Goal: Information Seeking & Learning: Learn about a topic

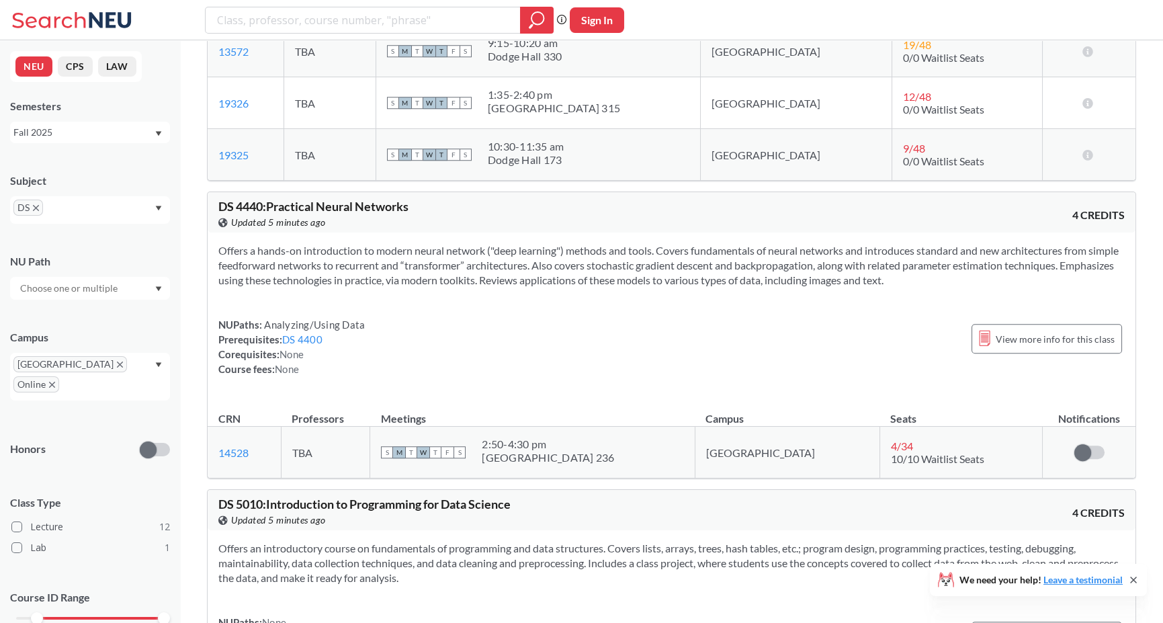
scroll to position [2730, 0]
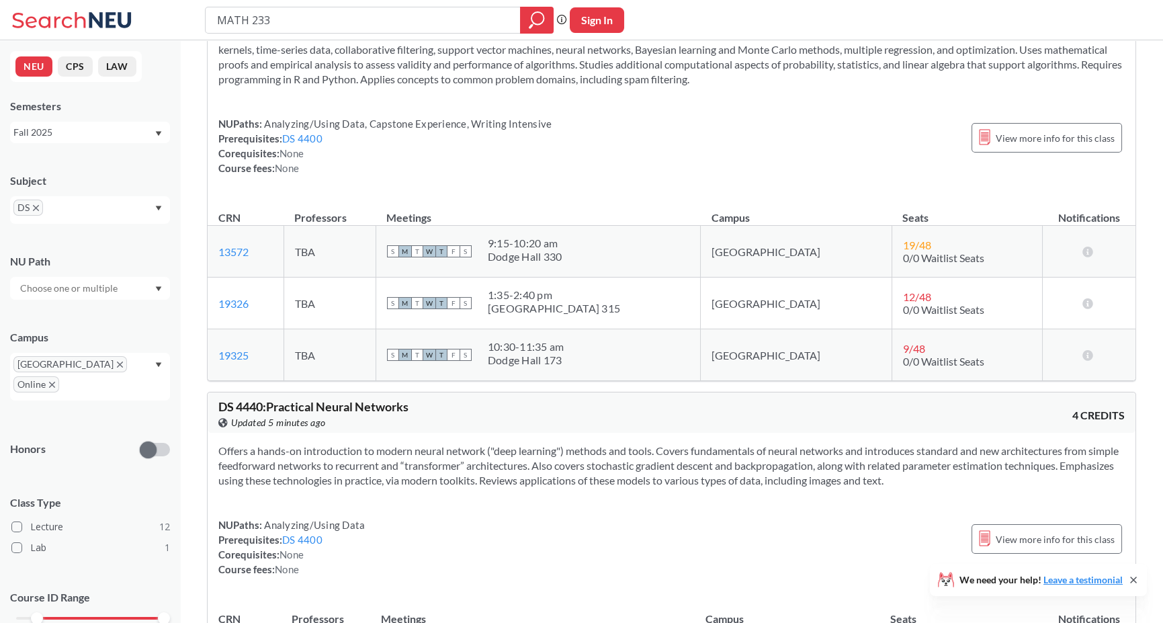
type input "MATH 2331"
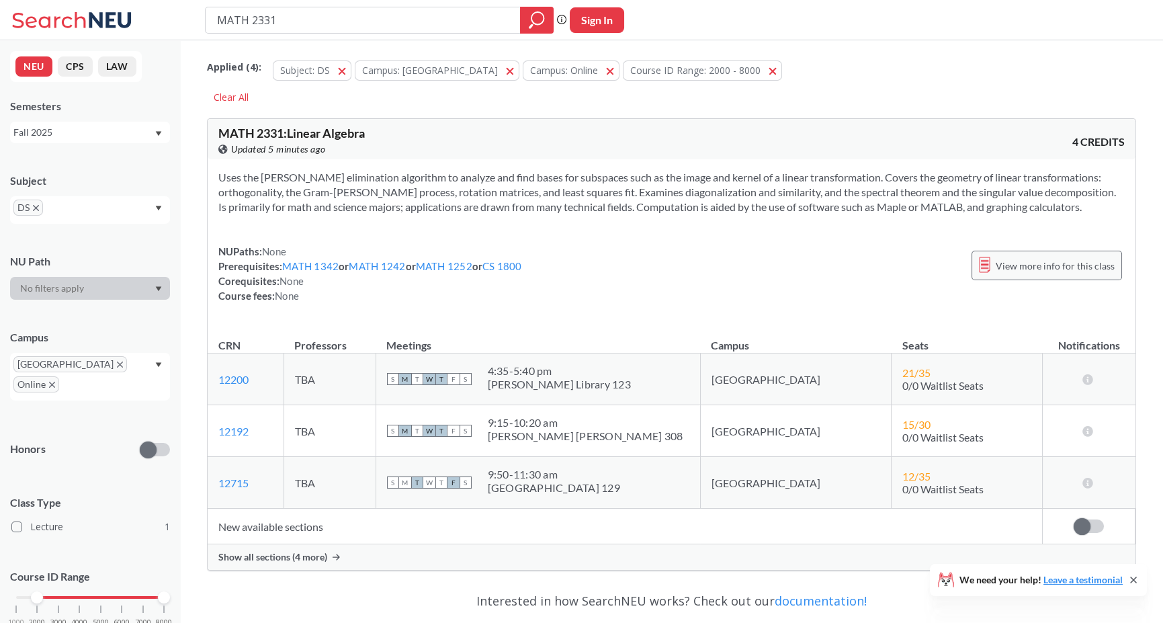
click at [1025, 253] on div "View more info for this class" at bounding box center [1046, 266] width 150 height 30
drag, startPoint x: 242, startPoint y: 25, endPoint x: 254, endPoint y: 25, distance: 12.1
click at [254, 25] on input "MATH 2331" at bounding box center [363, 20] width 295 height 23
click at [298, 21] on input "MATH 2331" at bounding box center [363, 20] width 295 height 23
type input "MATH 3081"
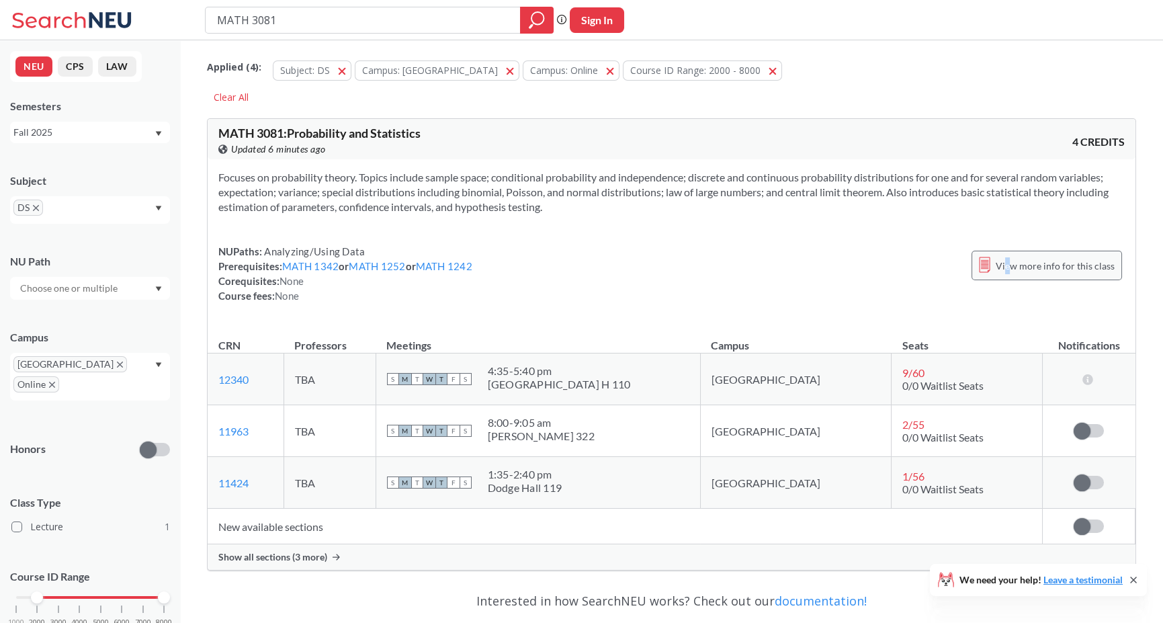
click at [1011, 263] on span "View more info for this class" at bounding box center [1054, 265] width 119 height 17
click at [261, 19] on input "MATH 3081" at bounding box center [363, 20] width 295 height 23
click at [342, 76] on button "Subject: DS DS" at bounding box center [312, 70] width 79 height 20
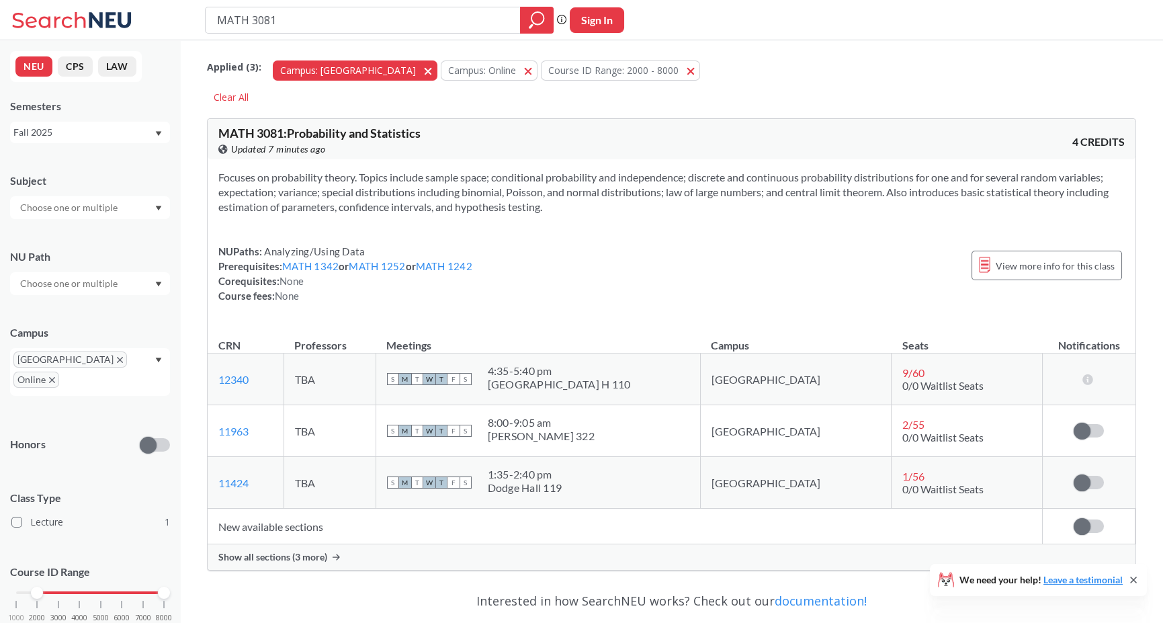
click at [433, 70] on span "button" at bounding box center [433, 70] width 0 height 13
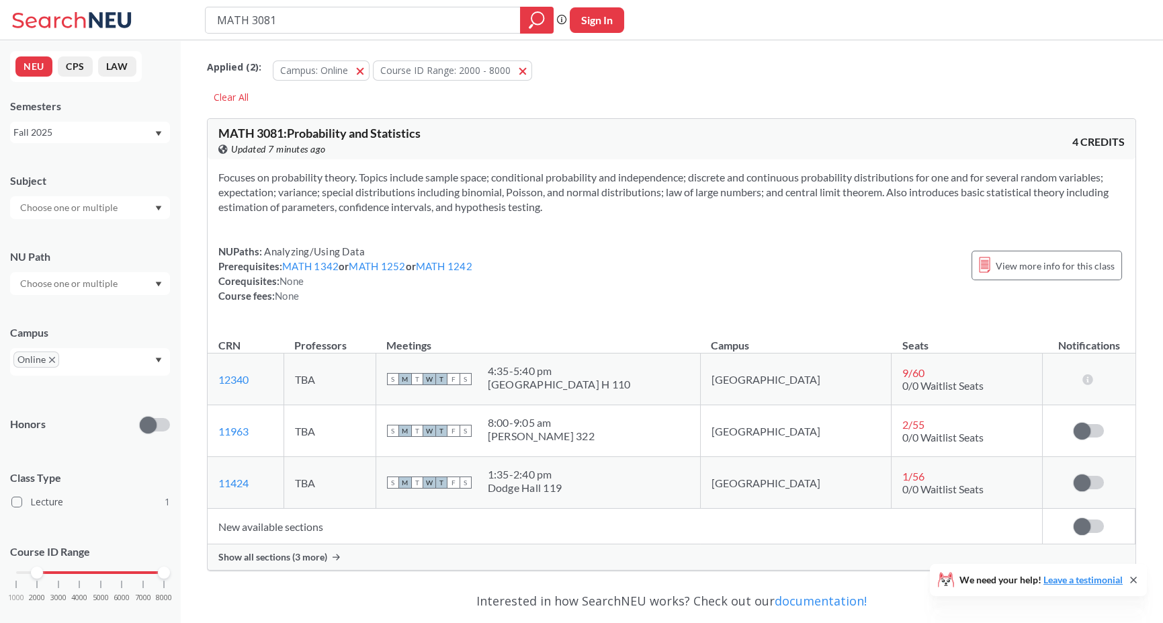
click at [365, 70] on span "button" at bounding box center [365, 70] width 0 height 13
click at [415, 74] on button "Course ID Range: 2000 - 8000 2000 - 8000" at bounding box center [352, 70] width 159 height 20
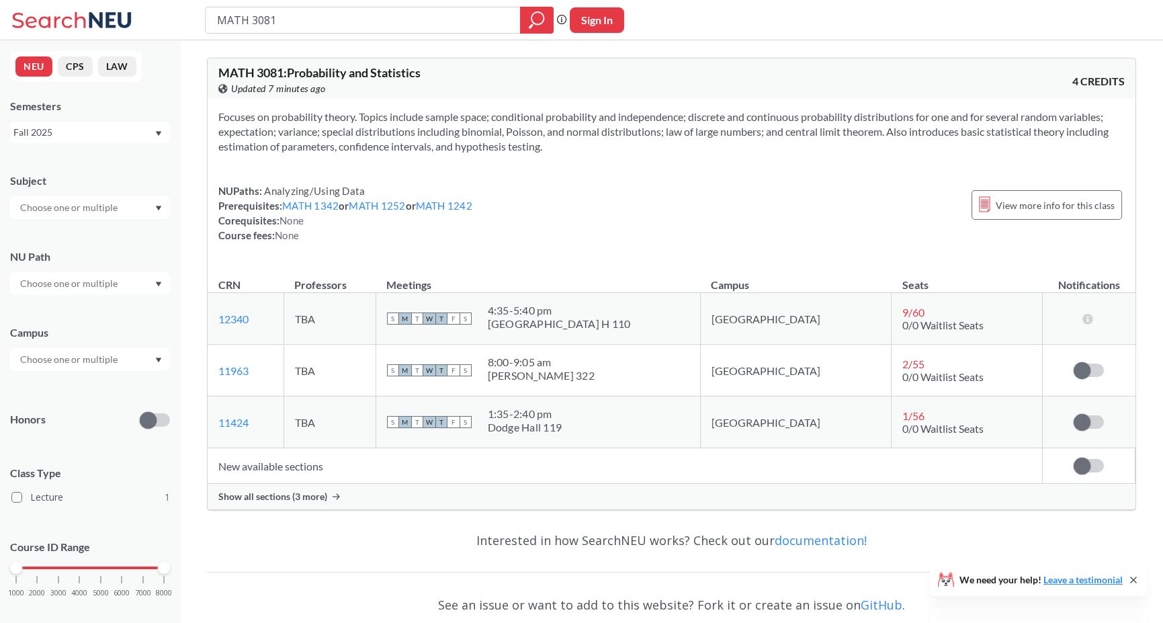
click at [269, 19] on input "MATH 3081" at bounding box center [363, 20] width 295 height 23
type input "MATH 4581"
click at [612, 18] on button "Sign In" at bounding box center [597, 20] width 54 height 26
select select "US"
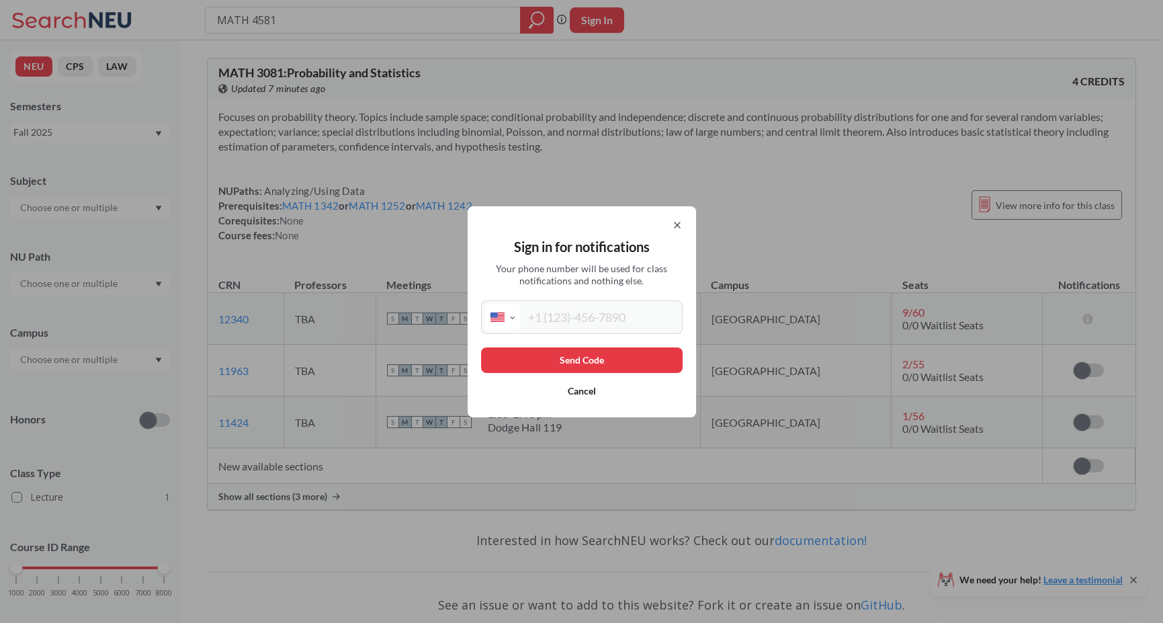
click at [695, 224] on div "Sign in for notifications Your phone number will be used for class notification…" at bounding box center [581, 311] width 228 height 211
click at [689, 223] on div "Sign in for notifications Your phone number will be used for class notification…" at bounding box center [581, 311] width 228 height 211
click at [682, 224] on icon at bounding box center [677, 225] width 11 height 11
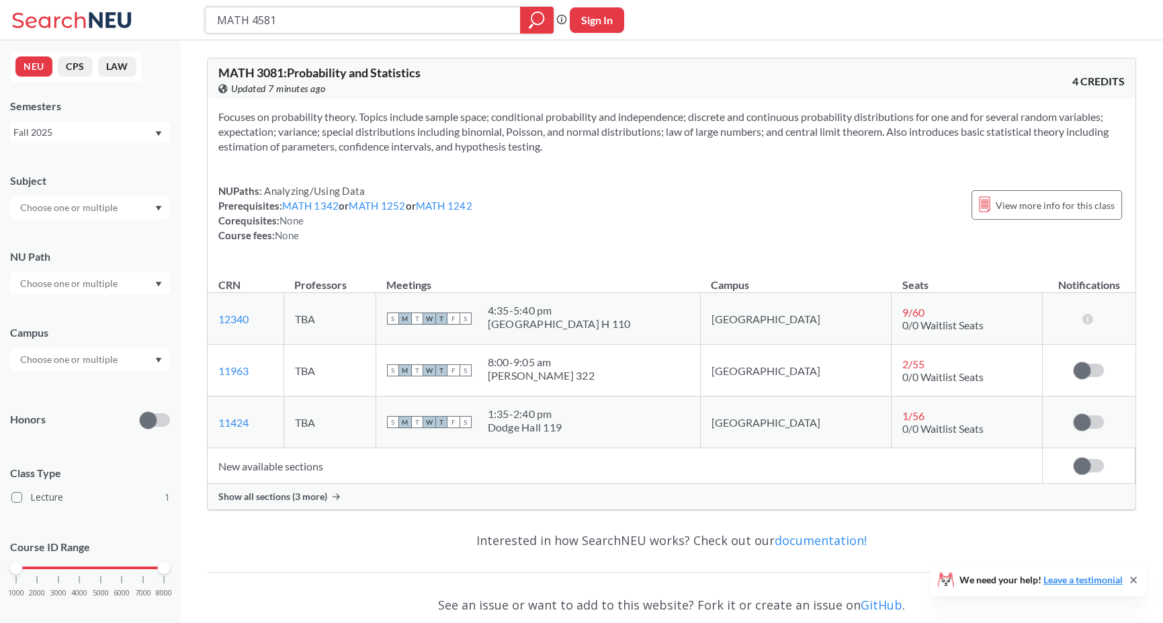
click at [523, 15] on div at bounding box center [537, 20] width 34 height 27
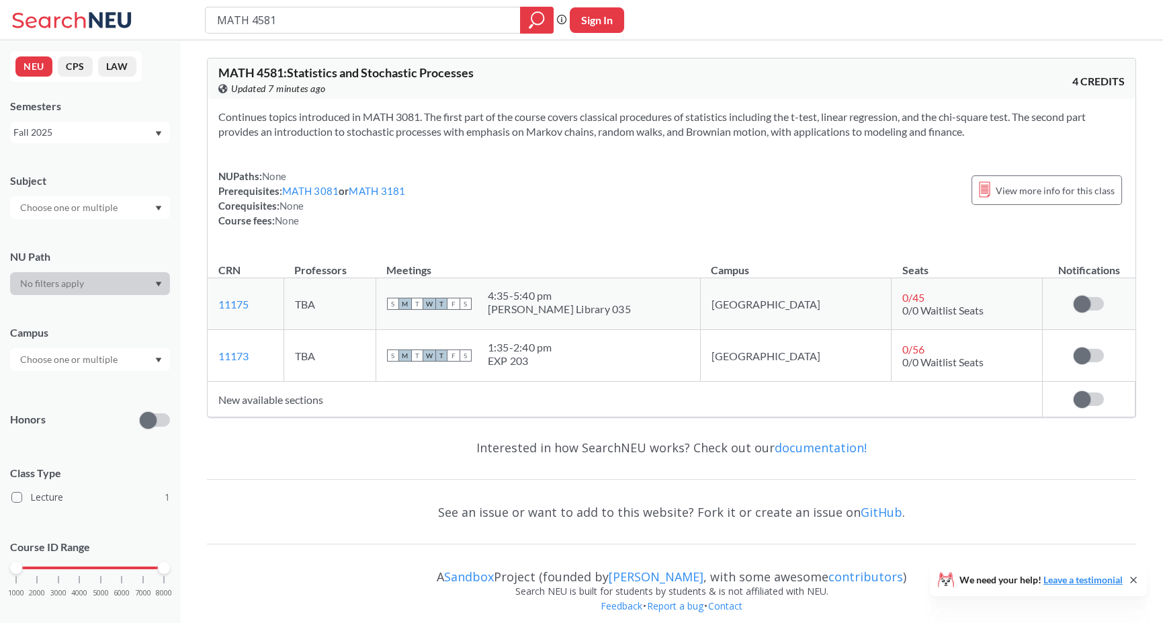
click at [322, 177] on div "NUPaths: None Prerequisites: MATH 3081 or MATH 3181 Corequisites: None Course f…" at bounding box center [311, 198] width 187 height 59
click at [322, 185] on link "MATH 3081" at bounding box center [310, 191] width 56 height 12
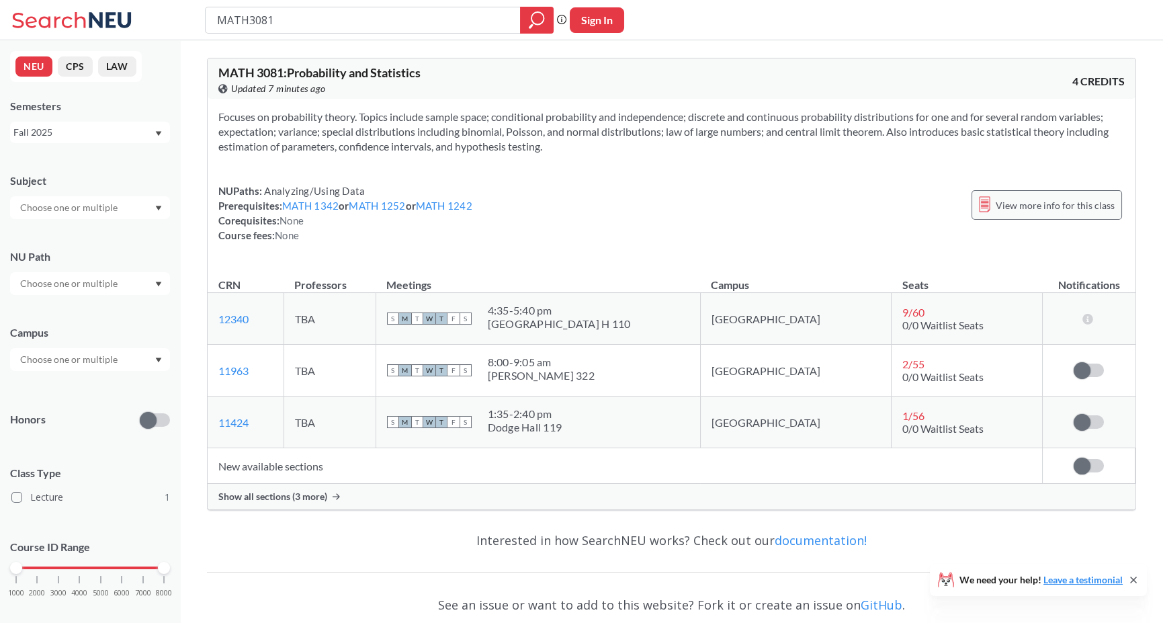
click at [1049, 202] on span "View more info for this class" at bounding box center [1054, 205] width 119 height 17
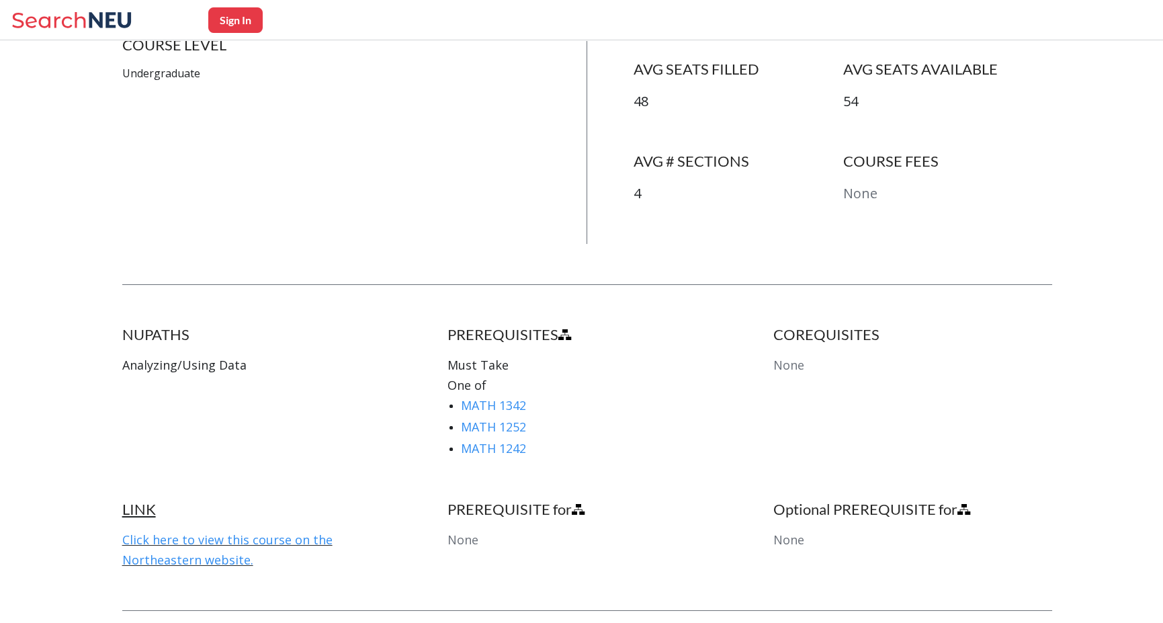
scroll to position [672, 0]
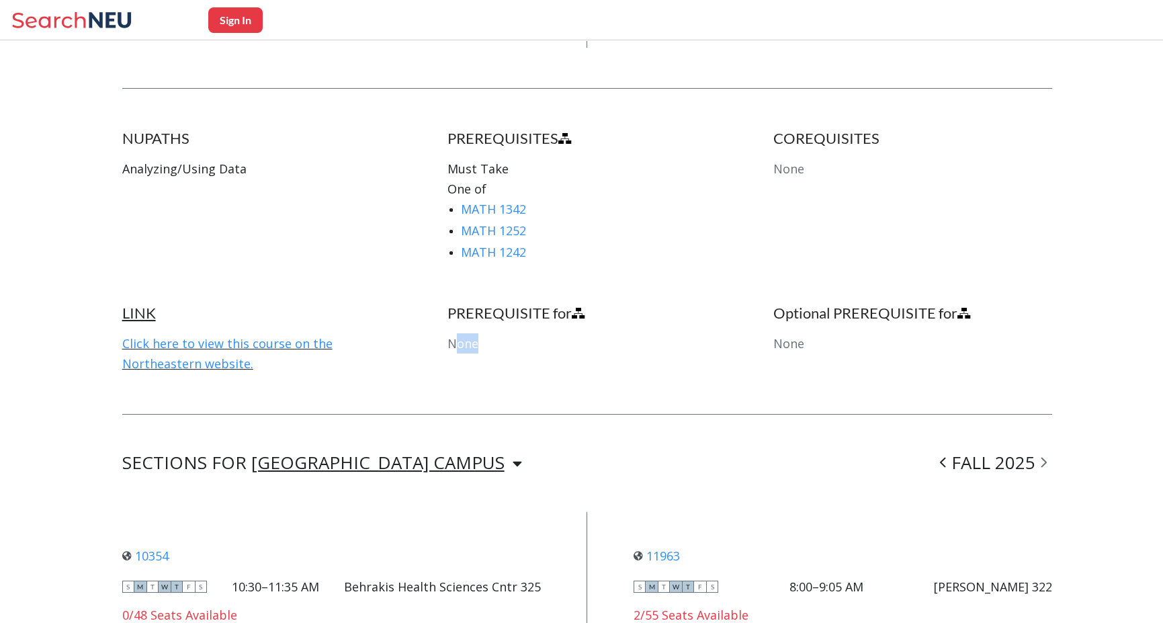
drag, startPoint x: 461, startPoint y: 330, endPoint x: 483, endPoint y: 328, distance: 21.7
click at [483, 328] on div "PREREQUISITE for None" at bounding box center [586, 339] width 279 height 70
click at [304, 335] on link "Click here to view this course on the Northeastern website." at bounding box center [227, 353] width 210 height 36
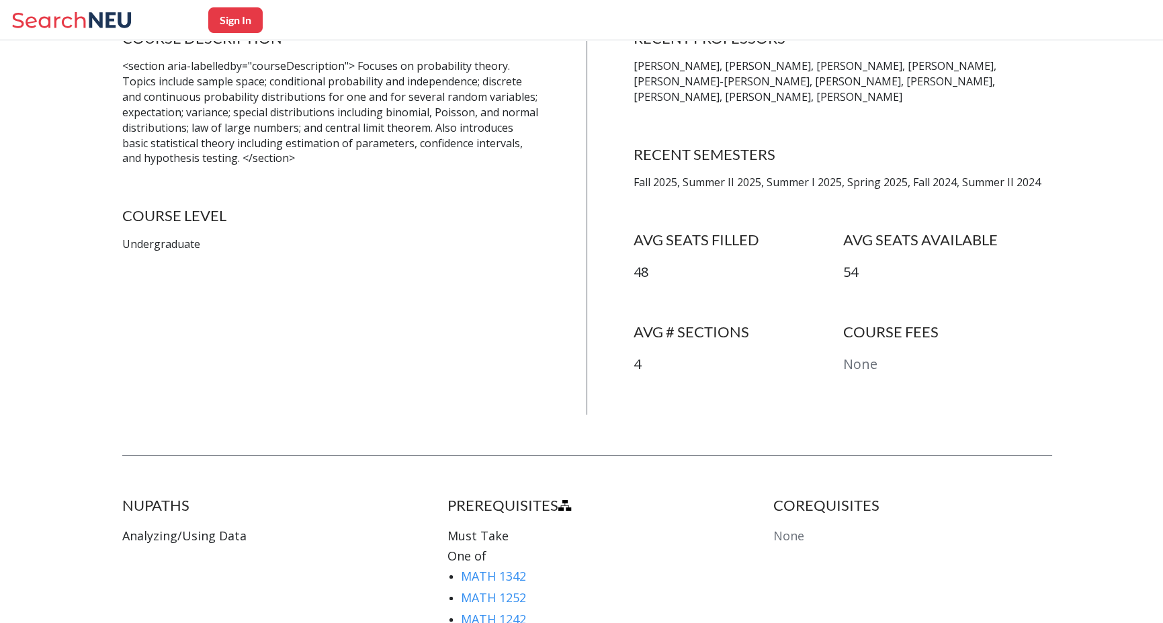
scroll to position [470, 0]
